Goal: Navigation & Orientation: Find specific page/section

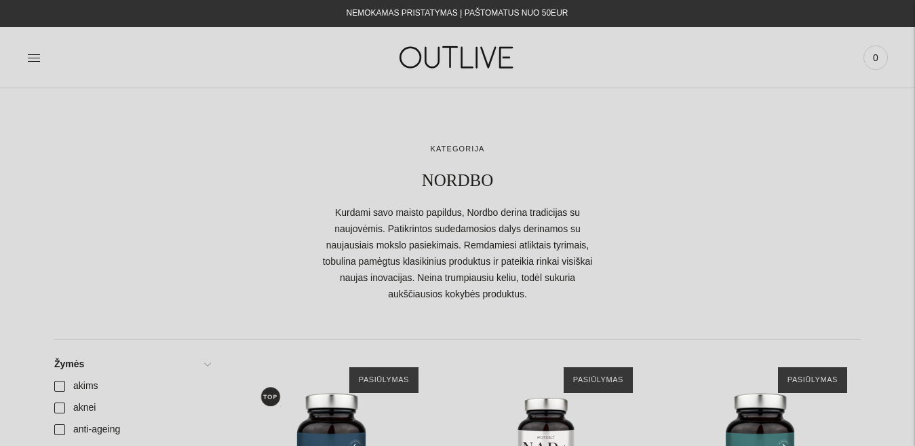
click at [496, 65] on img at bounding box center [458, 57] width 170 height 47
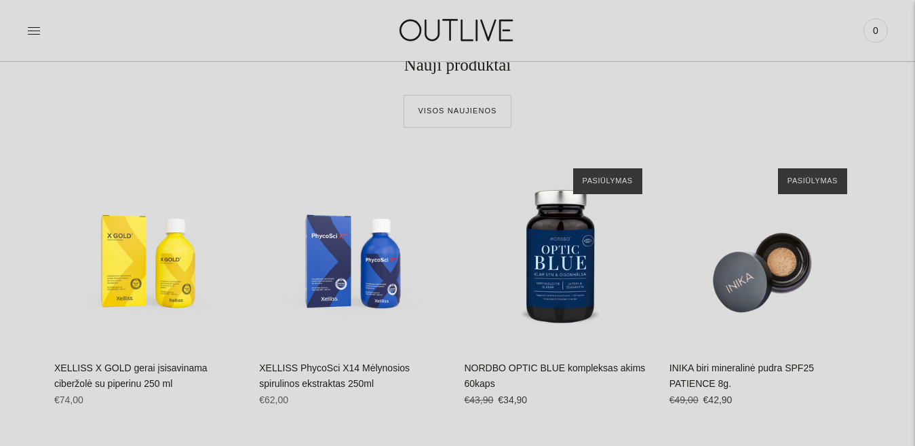
scroll to position [423, 0]
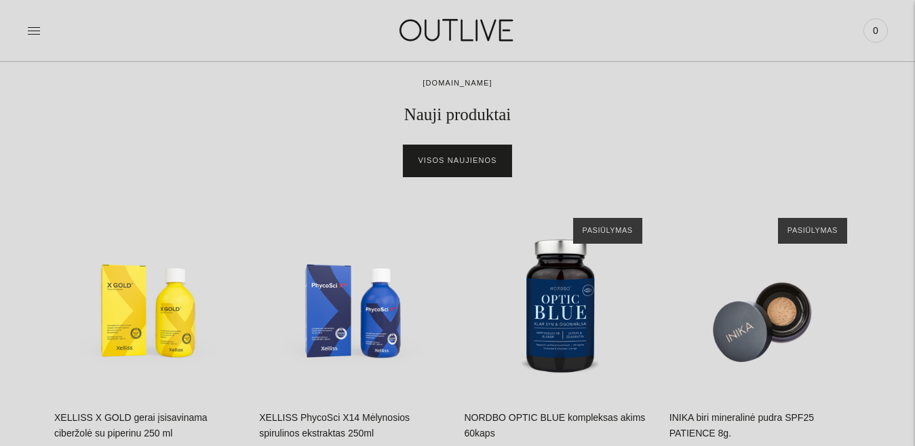
click at [441, 149] on link "Visos naujienos" at bounding box center [456, 160] width 107 height 33
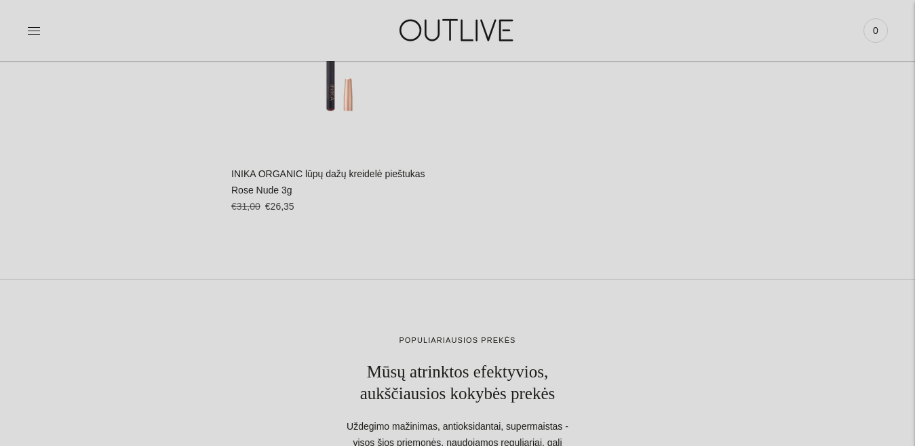
scroll to position [5009, 0]
